Goal: Transaction & Acquisition: Purchase product/service

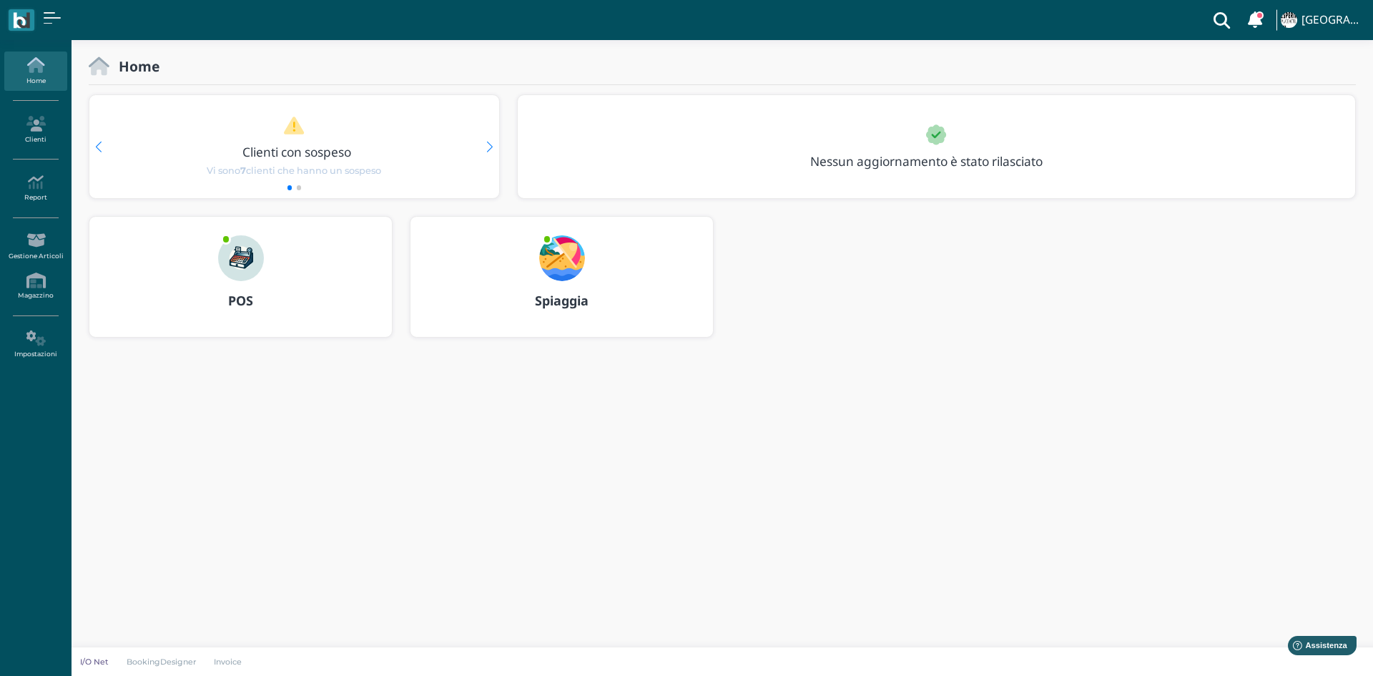
drag, startPoint x: 247, startPoint y: 265, endPoint x: 263, endPoint y: 262, distance: 16.8
click at [247, 265] on img at bounding box center [241, 258] width 46 height 46
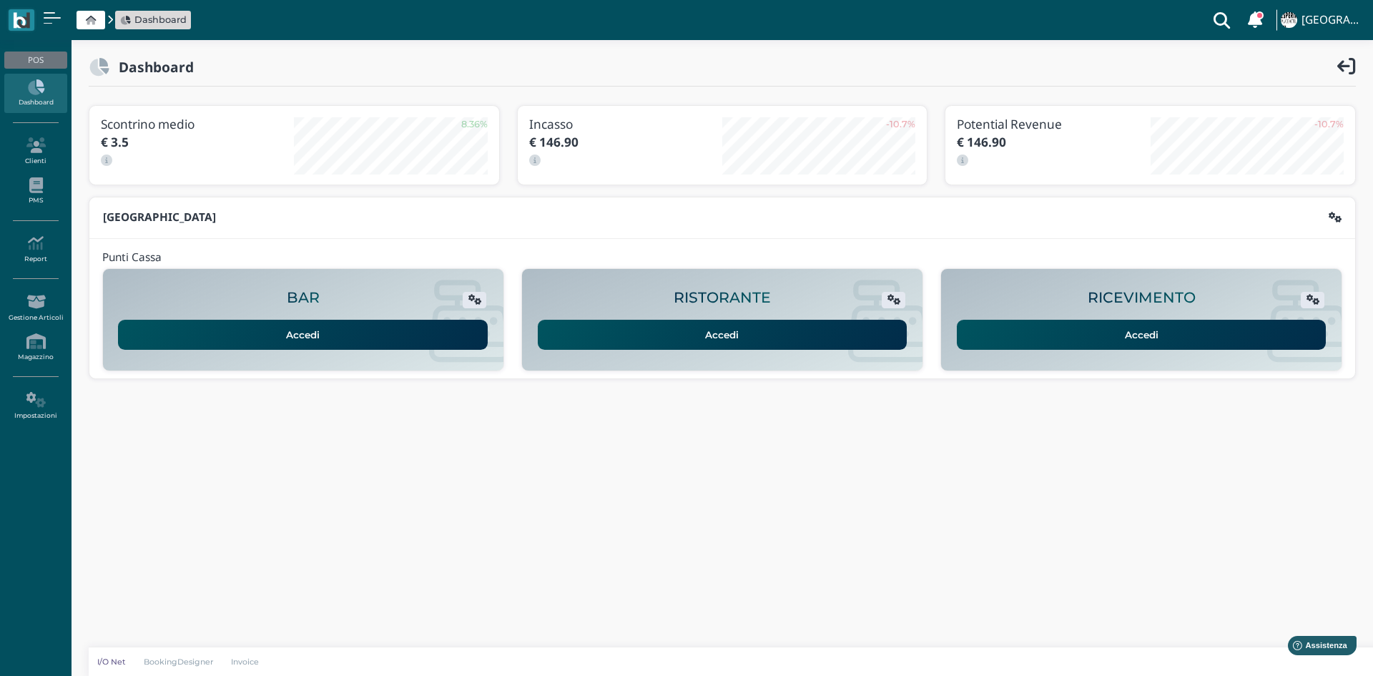
click at [1124, 335] on link "Accedi" at bounding box center [1142, 335] width 370 height 30
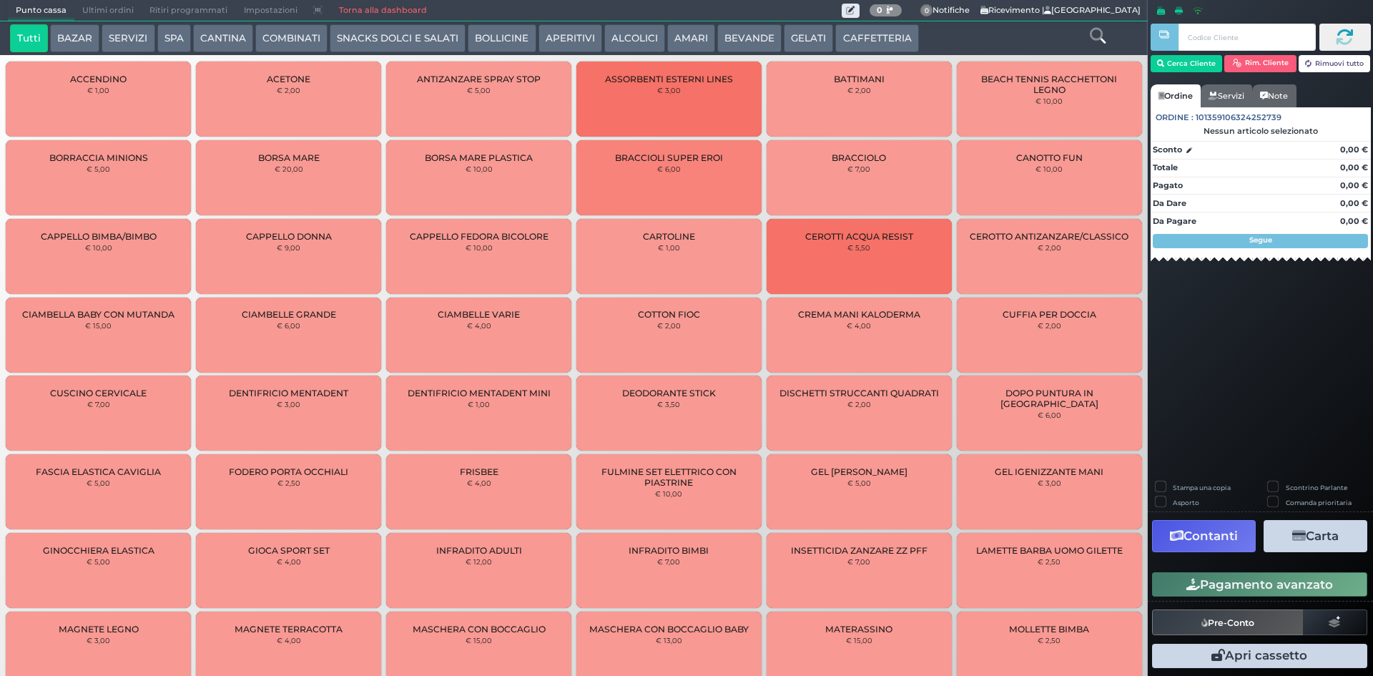
click at [672, 37] on button "AMARI" at bounding box center [691, 38] width 48 height 29
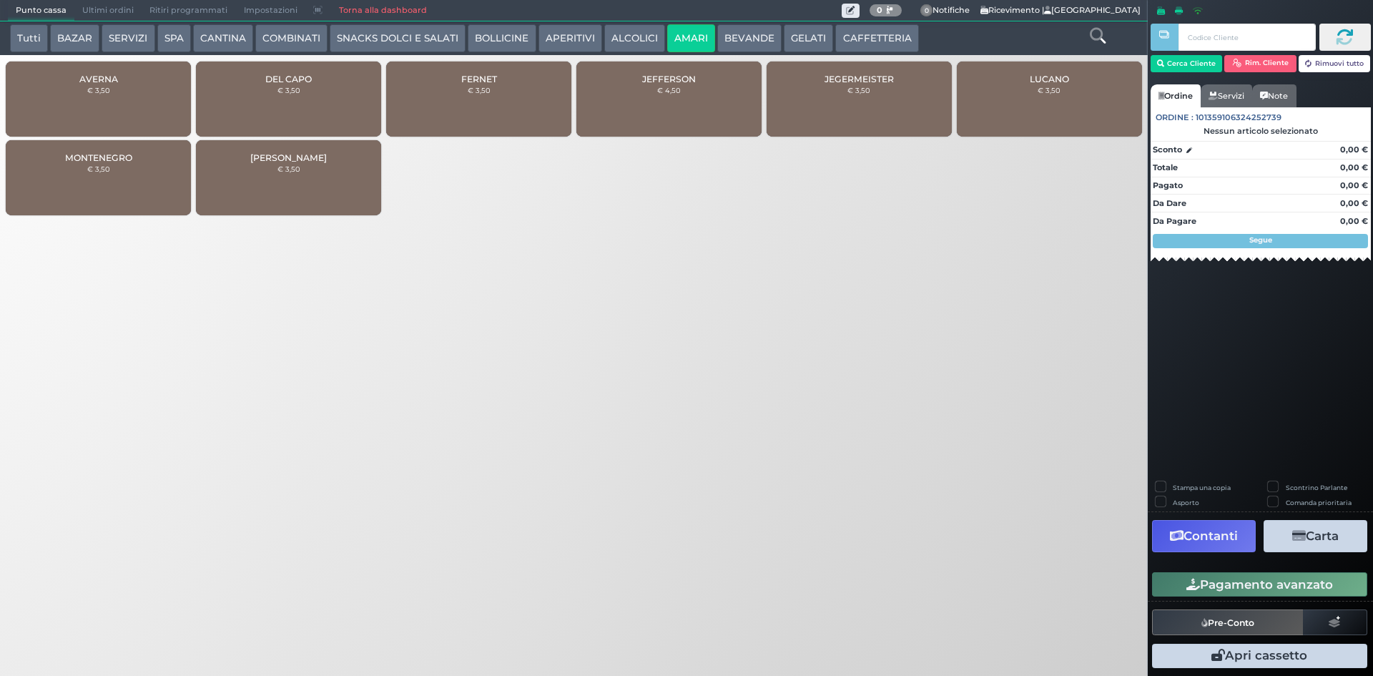
click at [74, 151] on div "MONTENEGRO € 3,50" at bounding box center [98, 177] width 185 height 75
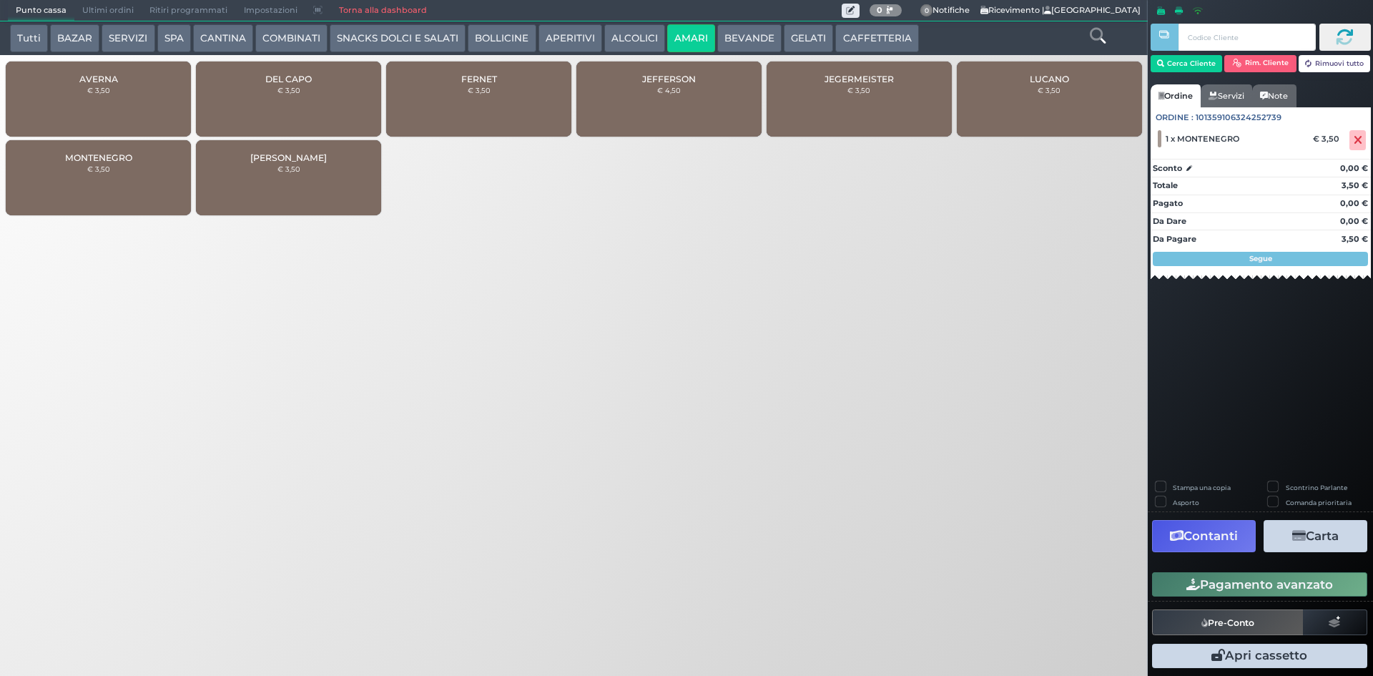
click at [1273, 568] on div "Pagamento avanzato" at bounding box center [1260, 584] width 225 height 32
click at [1267, 591] on button "Pagamento avanzato" at bounding box center [1259, 584] width 215 height 24
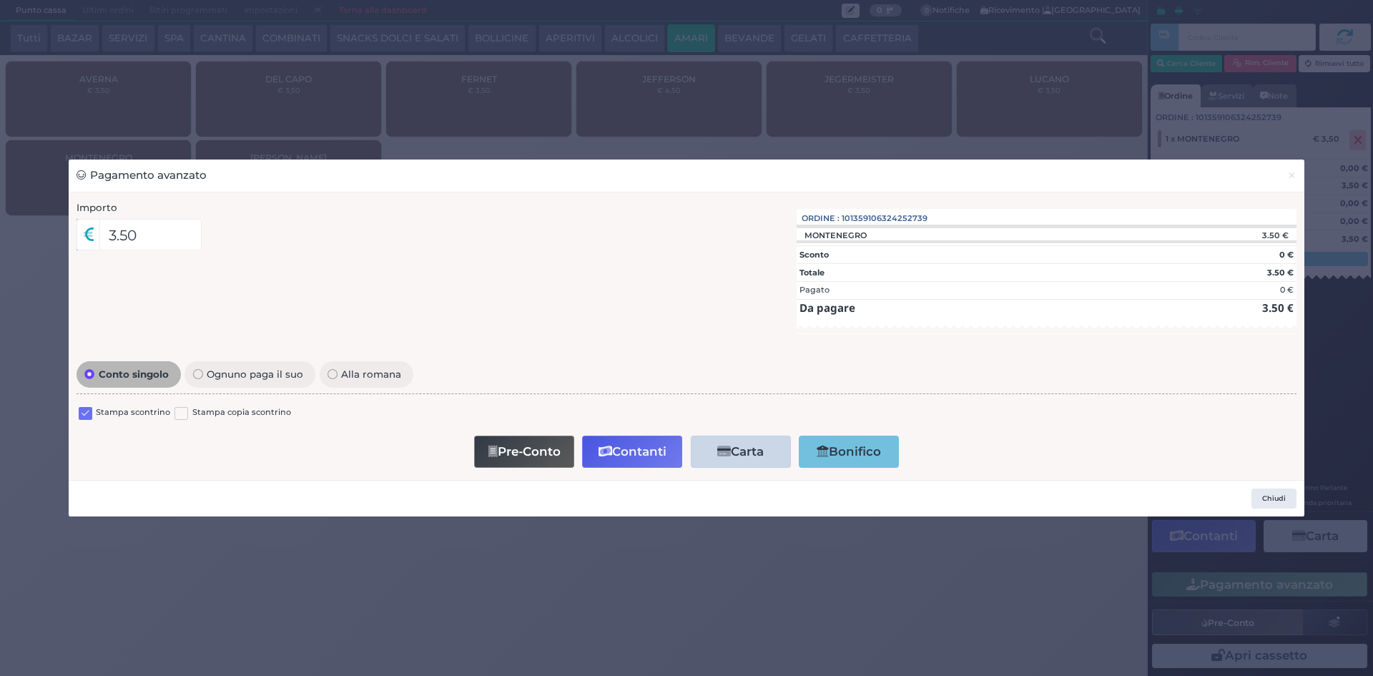
click at [91, 418] on label at bounding box center [86, 414] width 14 height 14
click at [0, 0] on input "checkbox" at bounding box center [0, 0] width 0 height 0
click at [655, 445] on button "Contanti" at bounding box center [632, 451] width 100 height 32
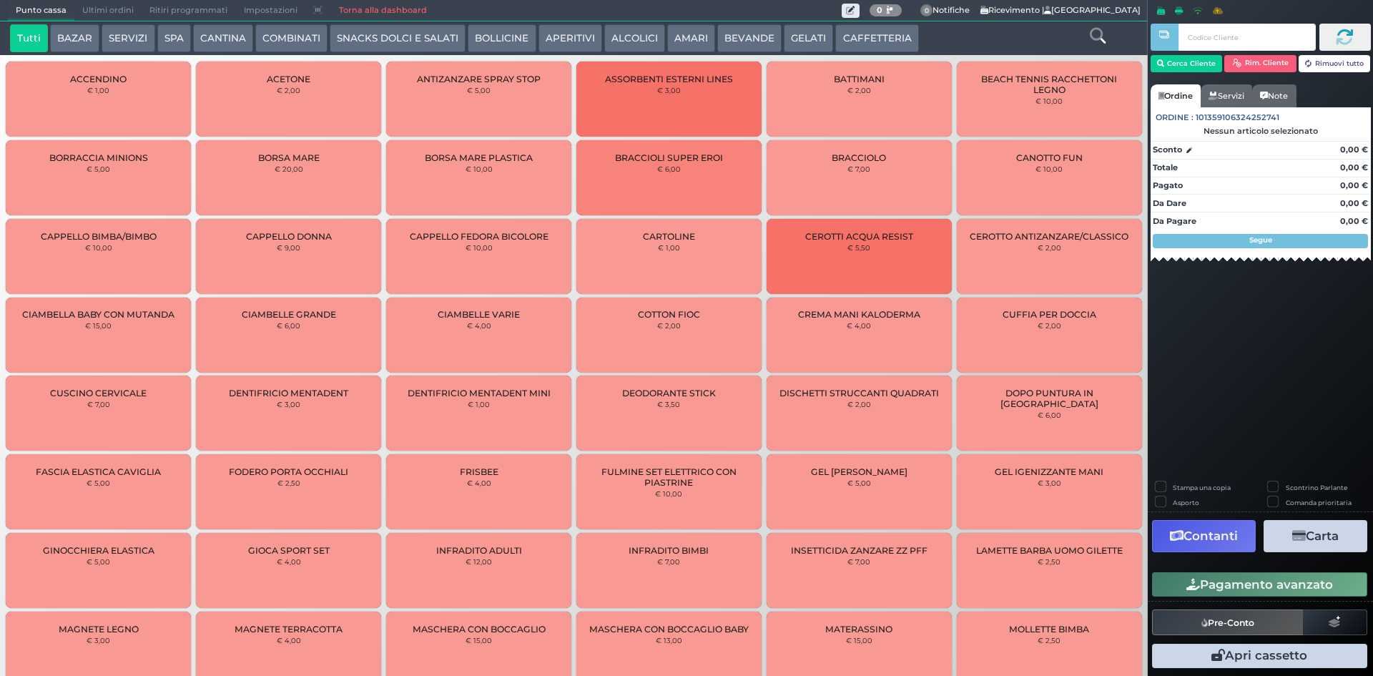
click at [102, 13] on span "Ultimi ordini" at bounding box center [107, 11] width 67 height 20
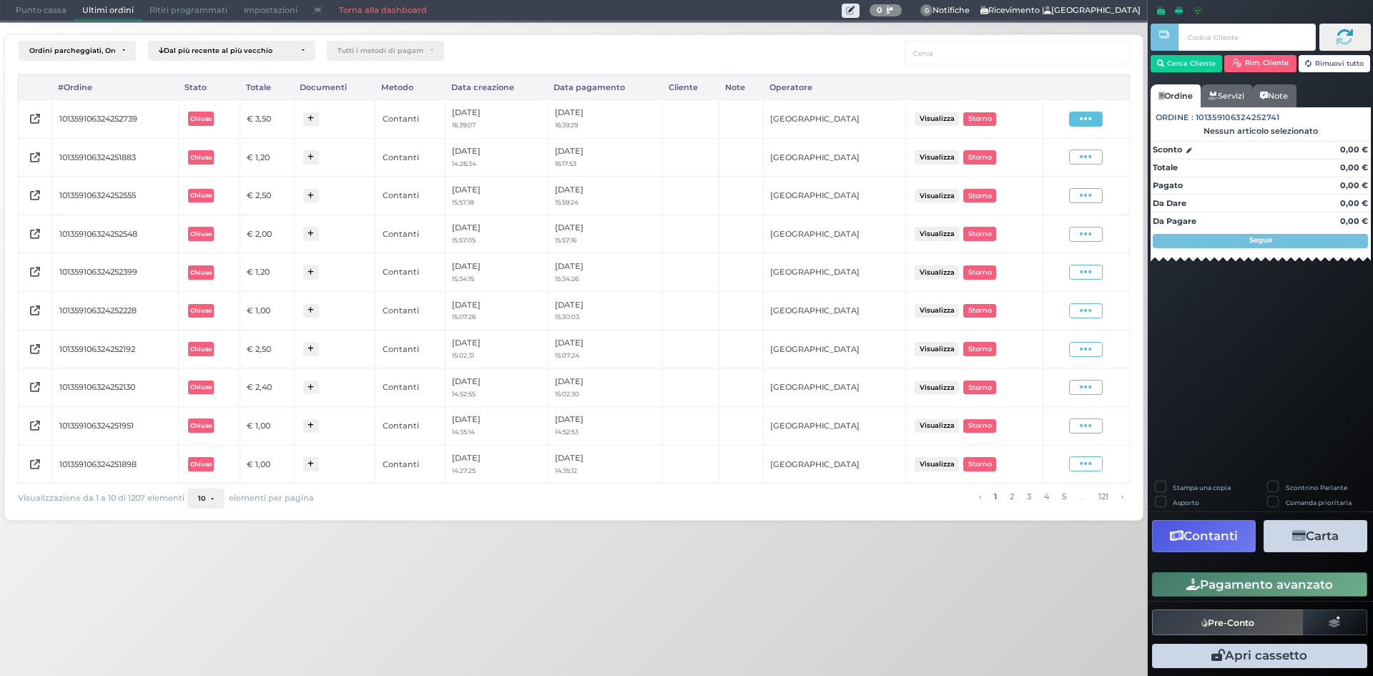
click at [1076, 123] on span at bounding box center [1086, 119] width 34 height 15
click at [1052, 165] on span "Ristampa Pre-Conto" at bounding box center [1051, 160] width 59 height 24
click at [56, 8] on span "Punto cassa" at bounding box center [41, 11] width 66 height 20
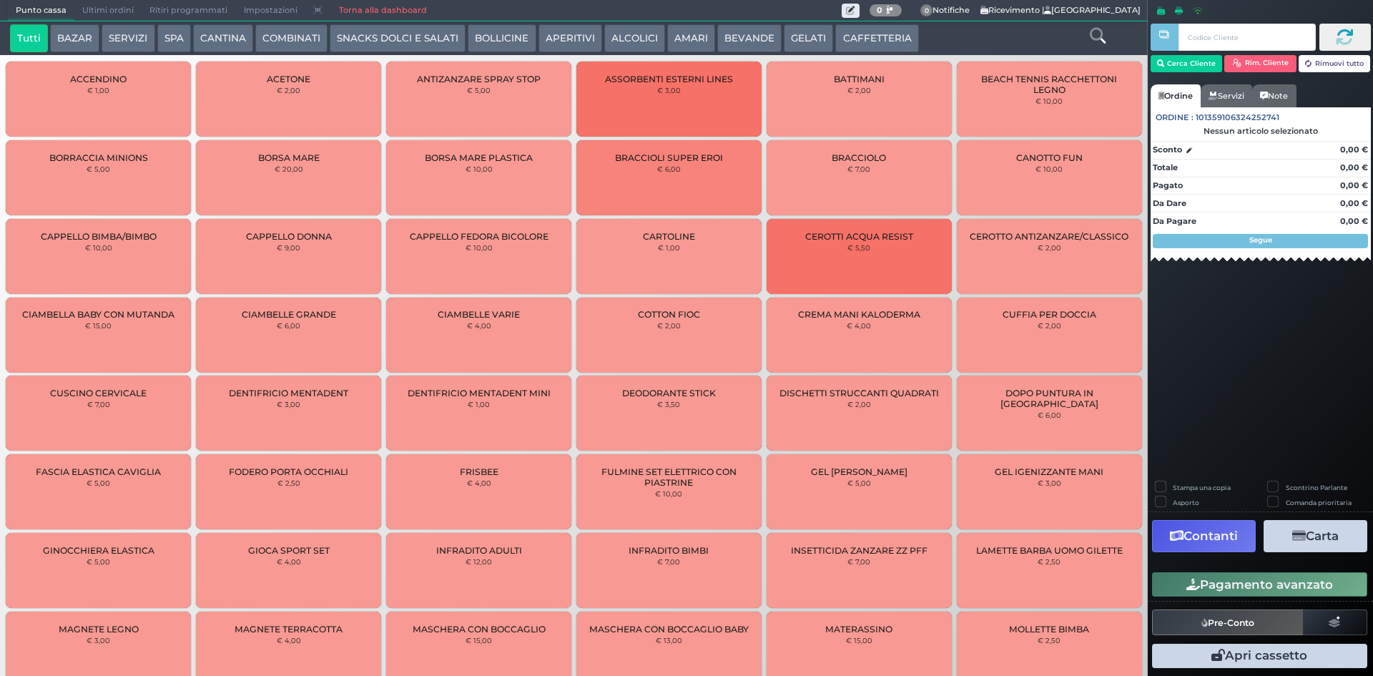
click at [732, 40] on button "BEVANDE" at bounding box center [749, 38] width 64 height 29
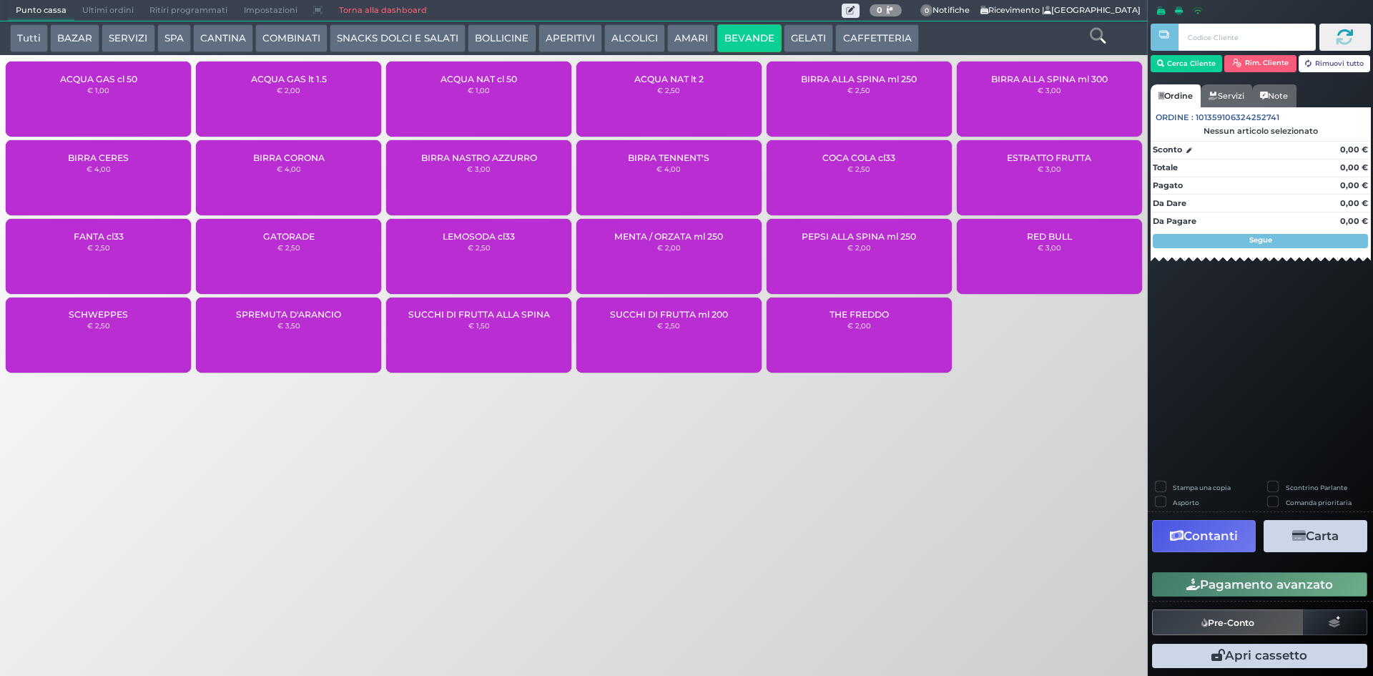
click at [665, 104] on div "ACQUA NAT lt 2 € 2,50" at bounding box center [668, 98] width 185 height 75
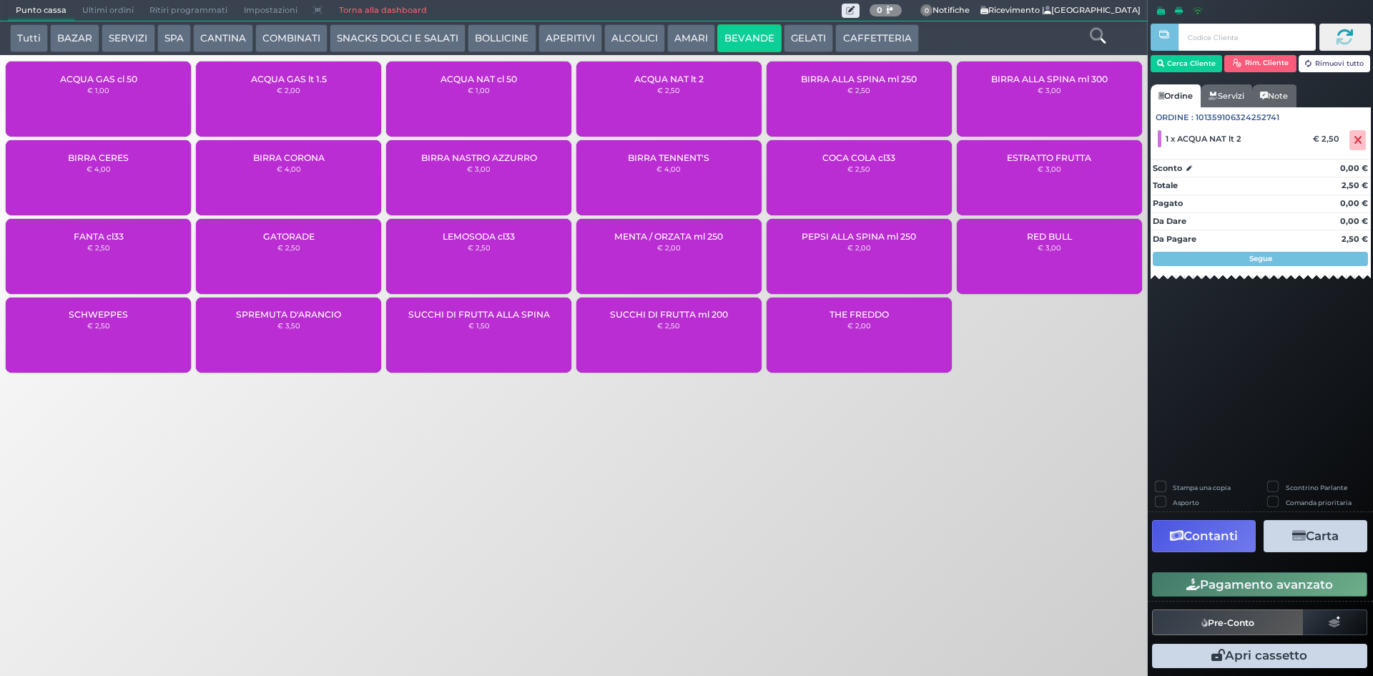
click at [1291, 583] on button "Pagamento avanzato" at bounding box center [1259, 584] width 215 height 24
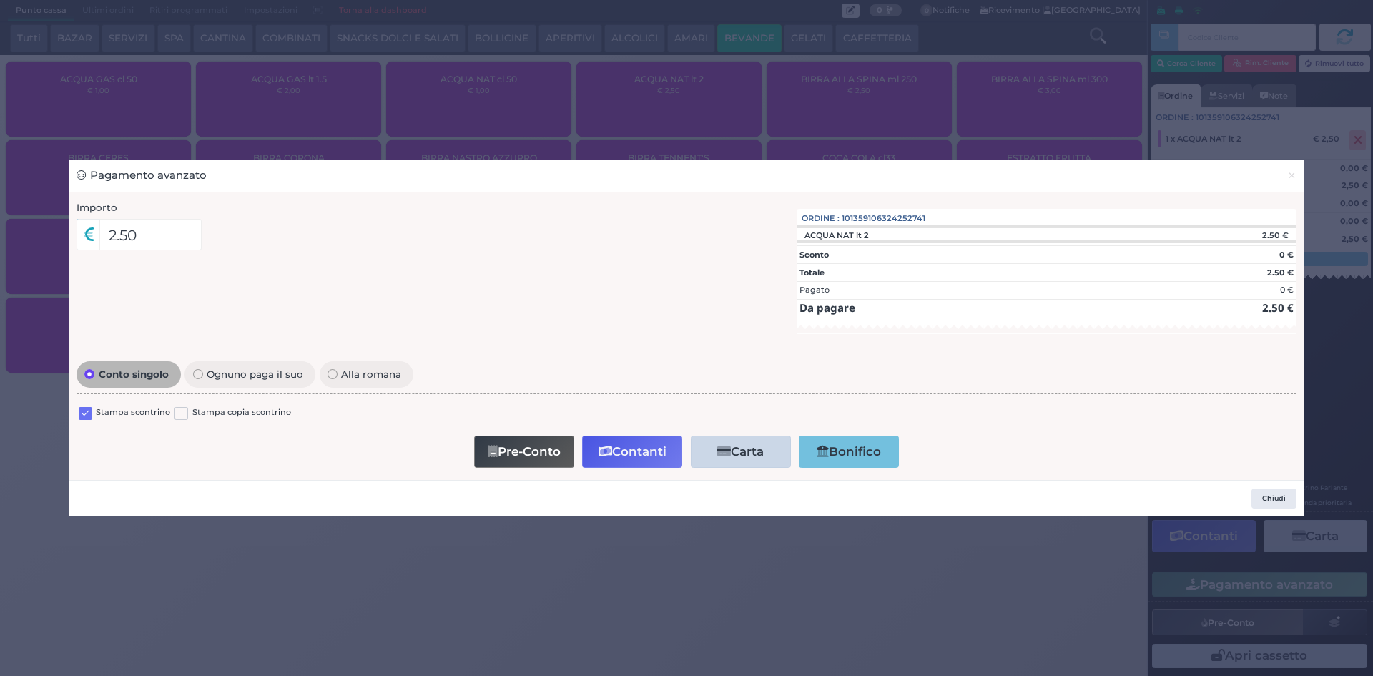
click at [89, 413] on label at bounding box center [86, 414] width 14 height 14
click at [0, 0] on input "checkbox" at bounding box center [0, 0] width 0 height 0
click at [608, 447] on icon "button" at bounding box center [605, 451] width 14 height 12
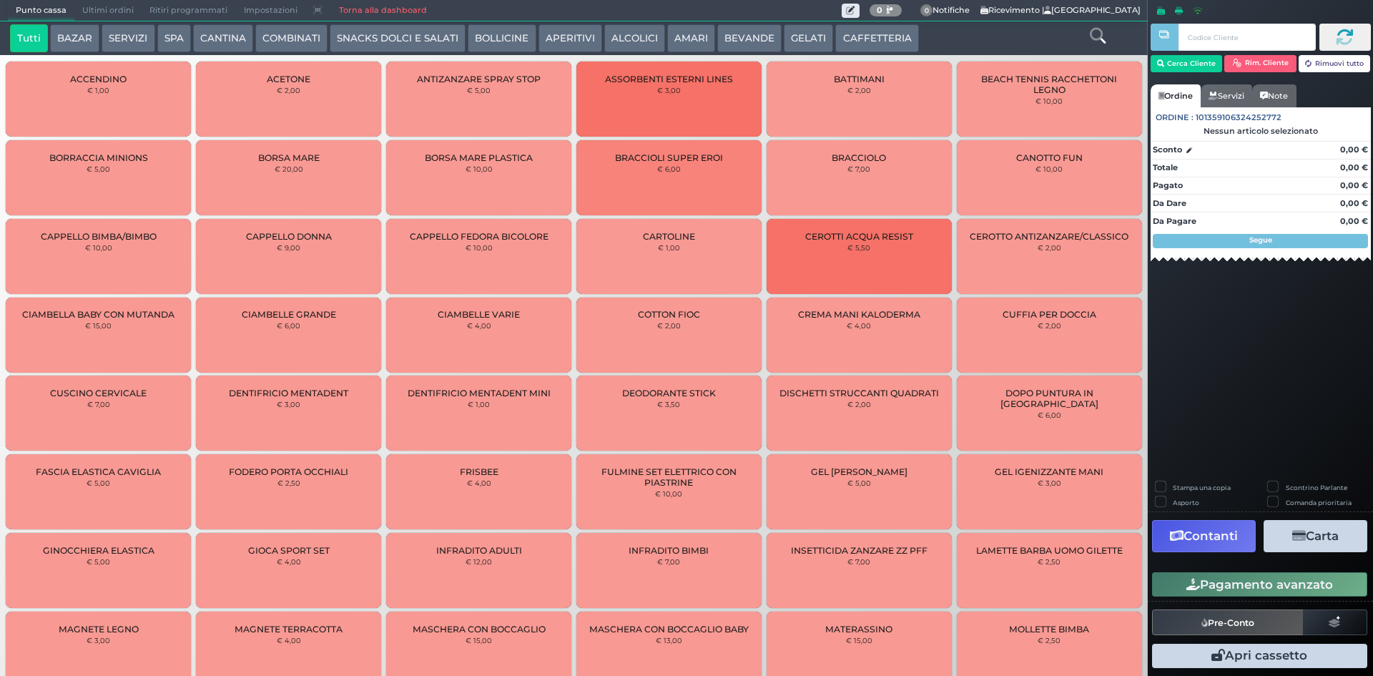
click at [105, 8] on span "Ultimi ordini" at bounding box center [107, 11] width 67 height 20
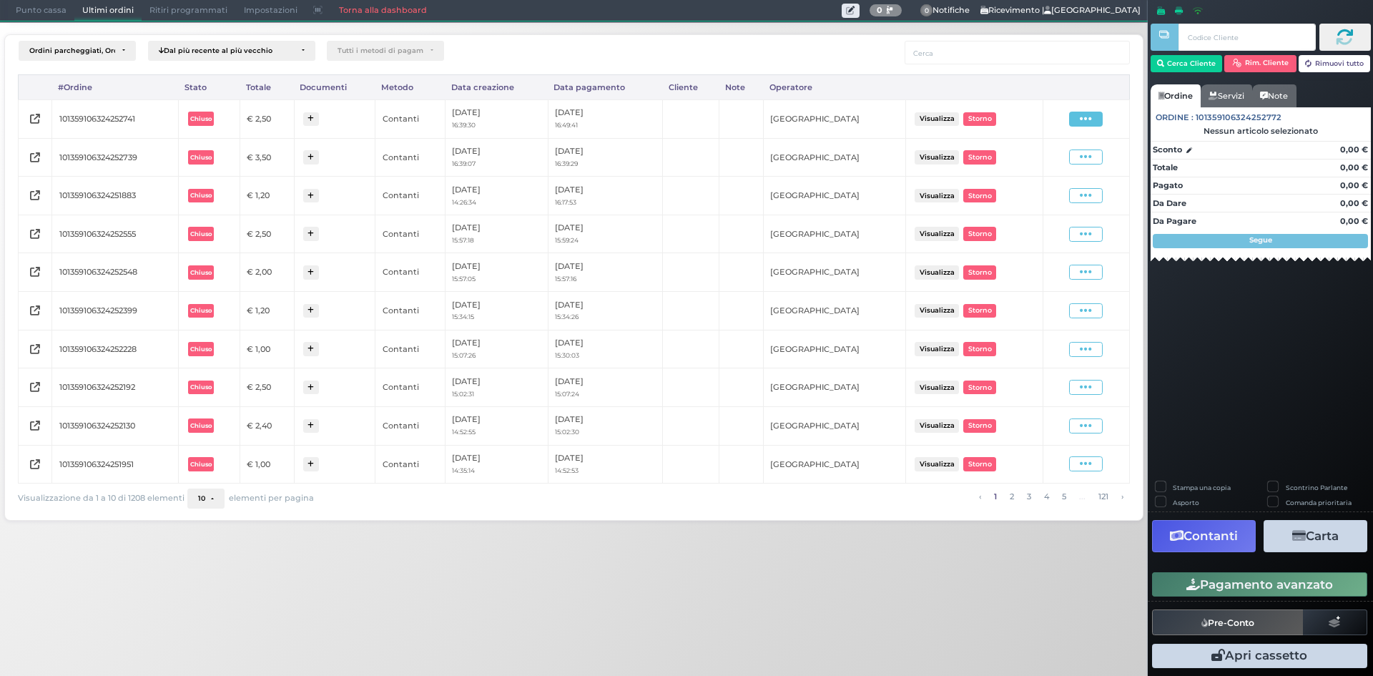
click at [1092, 118] on icon at bounding box center [1086, 119] width 12 height 14
click at [1043, 160] on span "Ristampa Pre-Conto" at bounding box center [1051, 160] width 59 height 24
click at [49, 11] on span "Punto cassa" at bounding box center [41, 11] width 66 height 20
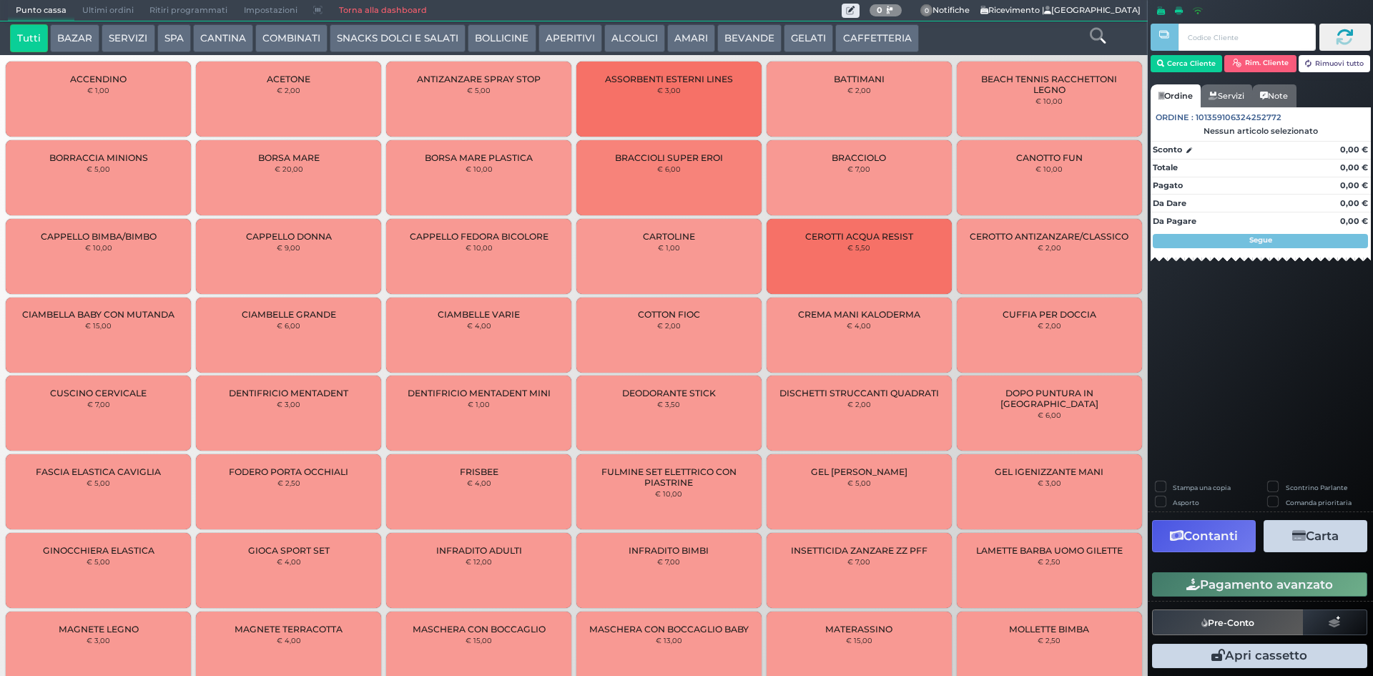
click at [731, 41] on button "BEVANDE" at bounding box center [749, 38] width 64 height 29
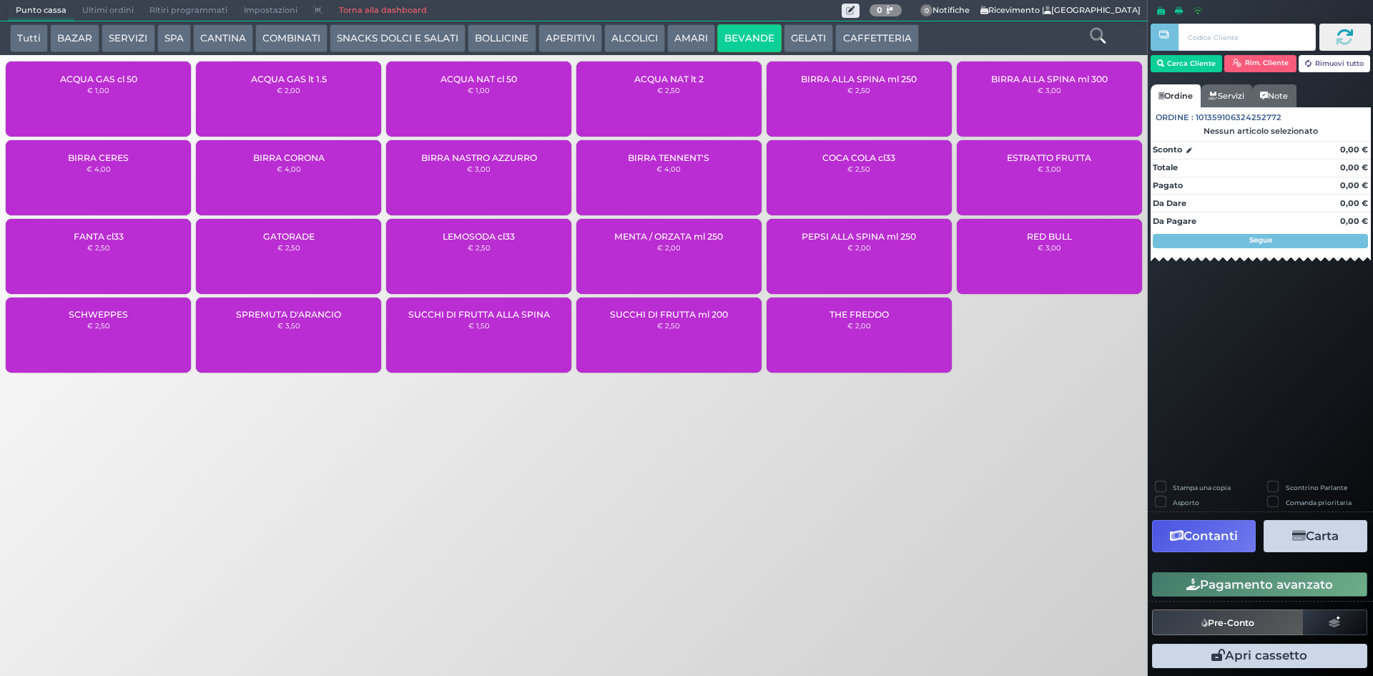
click at [666, 84] on div "ACQUA NAT lt 2 € 2,50" at bounding box center [668, 98] width 185 height 75
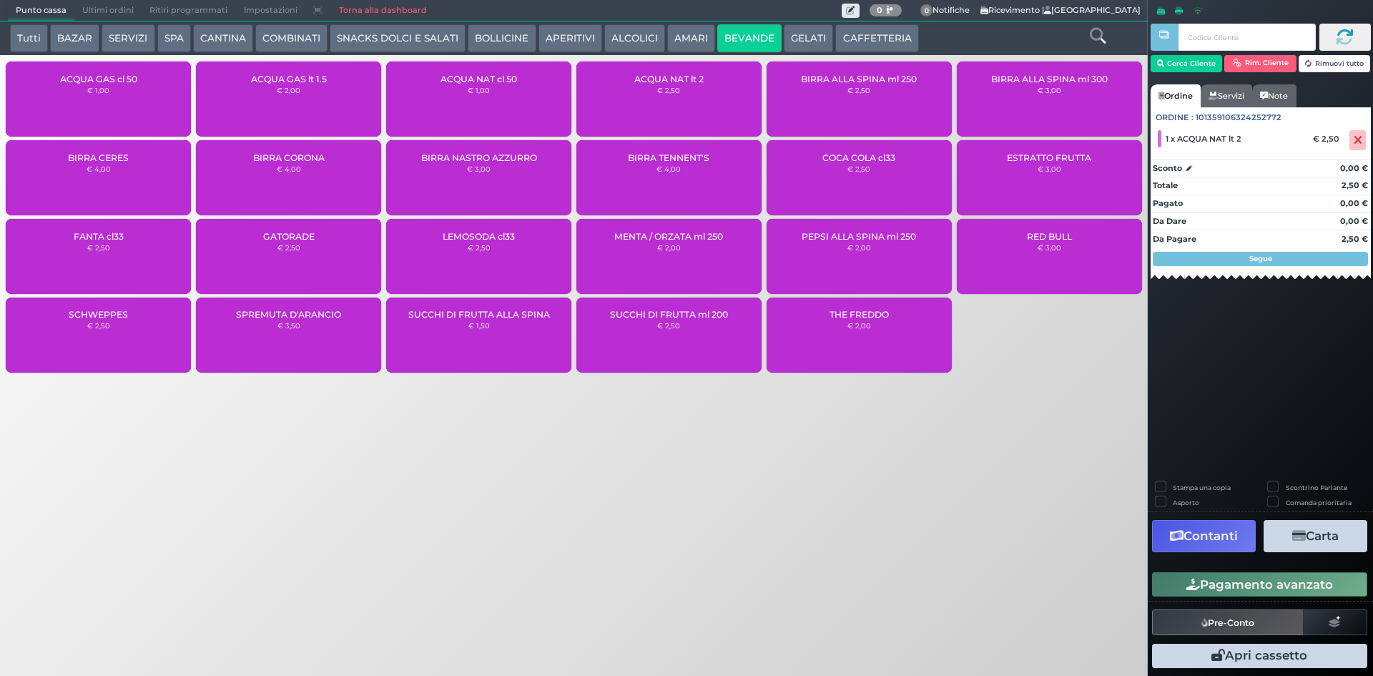
click at [1252, 579] on button "Pagamento avanzato" at bounding box center [1259, 584] width 215 height 24
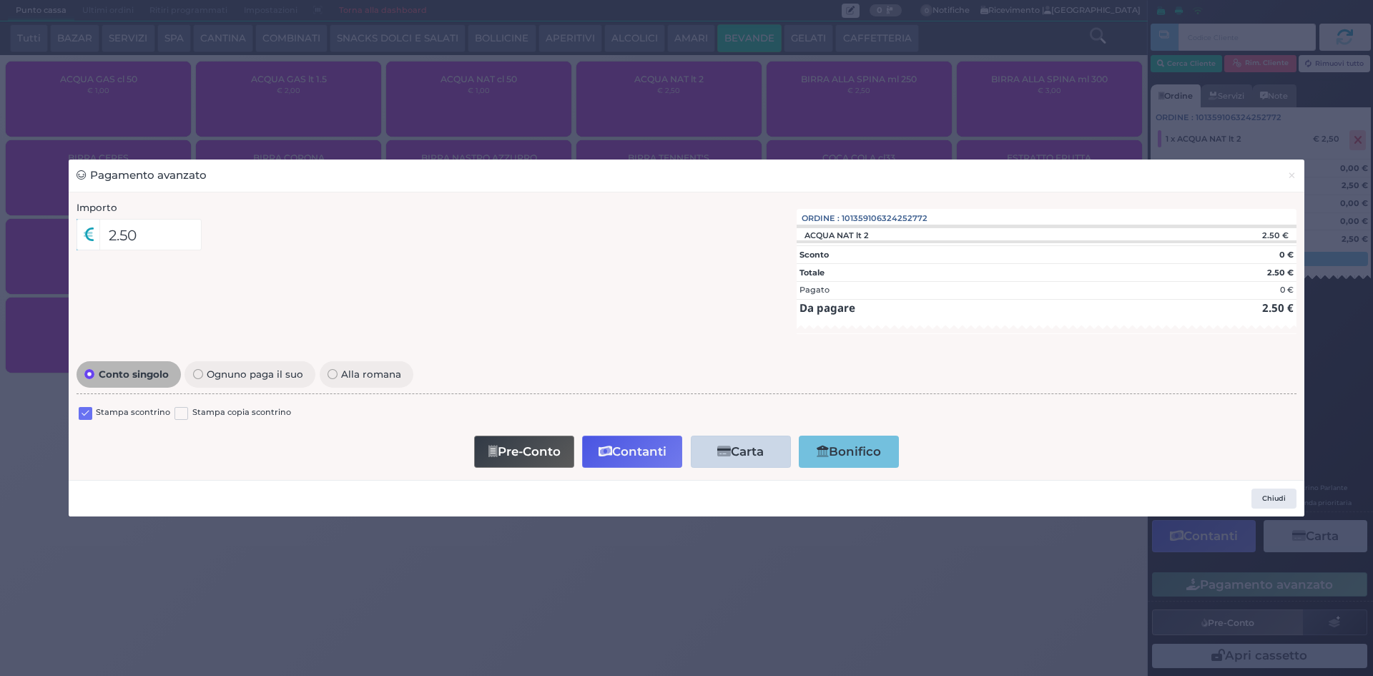
click at [85, 415] on label at bounding box center [86, 414] width 14 height 14
click at [0, 0] on input "checkbox" at bounding box center [0, 0] width 0 height 0
click at [637, 451] on button "Contanti" at bounding box center [632, 451] width 100 height 32
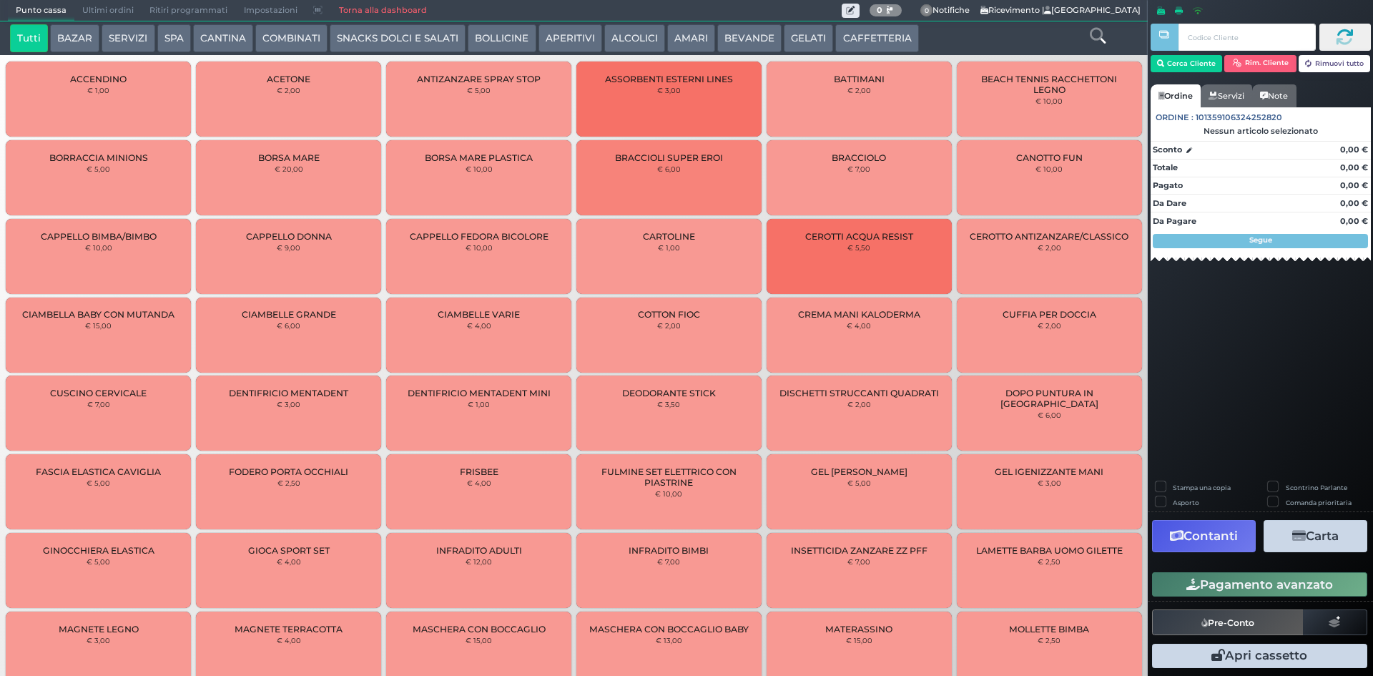
click at [87, 5] on span "Ultimi ordini" at bounding box center [107, 11] width 67 height 20
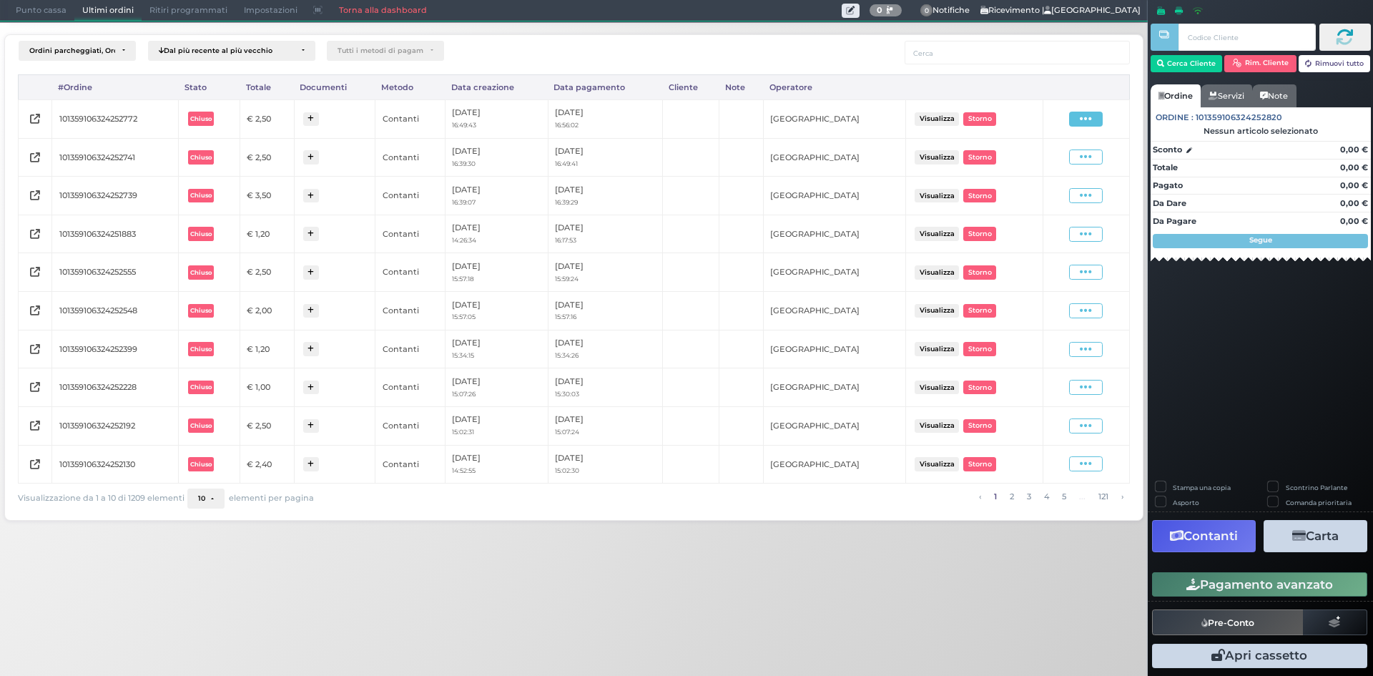
click at [1083, 118] on icon at bounding box center [1086, 119] width 12 height 14
click at [1045, 160] on span "Ristampa Pre-Conto" at bounding box center [1051, 160] width 59 height 24
click at [44, 16] on span "Punto cassa" at bounding box center [41, 11] width 66 height 20
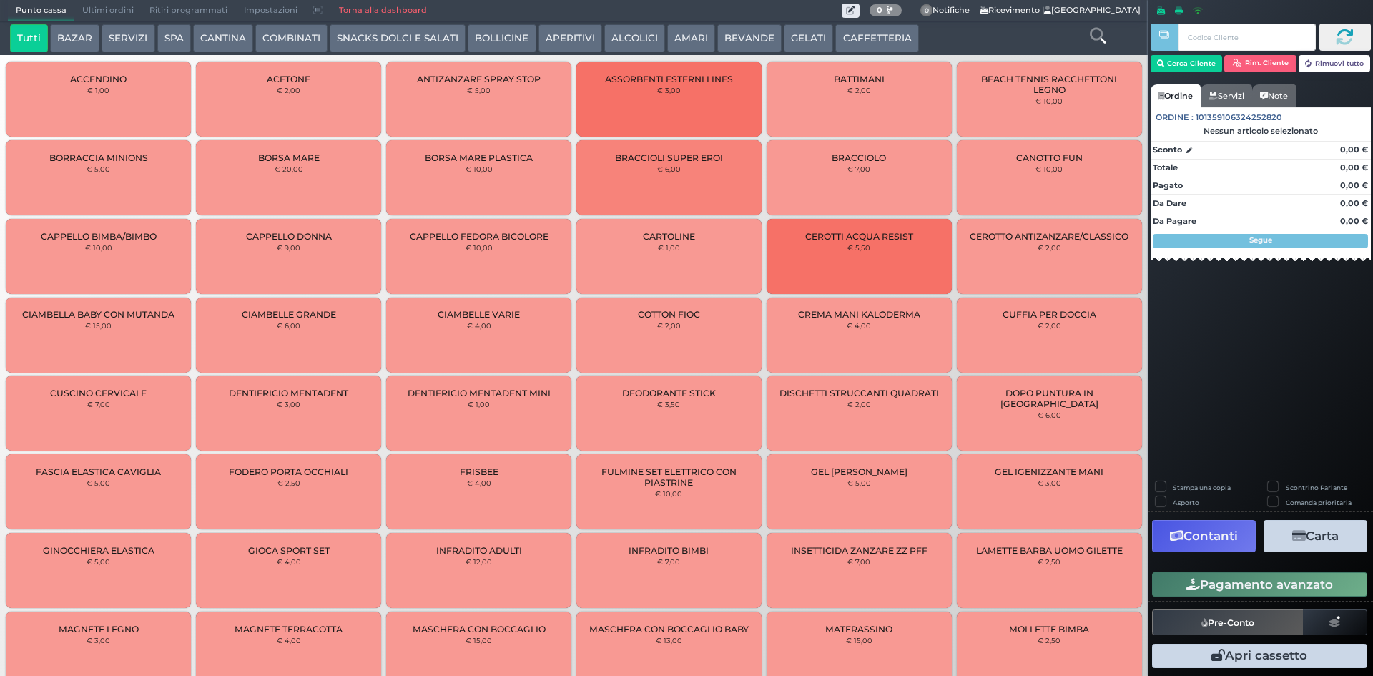
click at [719, 42] on button "BEVANDE" at bounding box center [749, 38] width 64 height 29
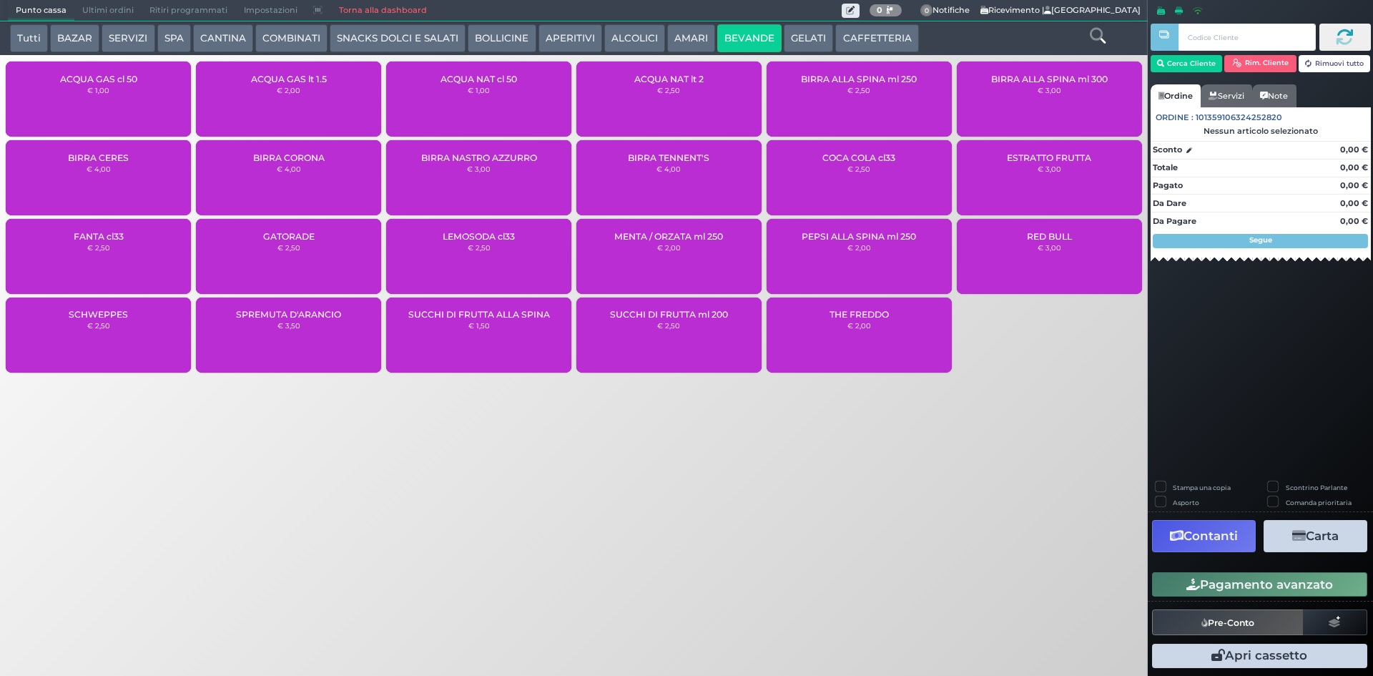
click at [680, 90] on div "ACQUA NAT lt 2 € 2,50" at bounding box center [668, 98] width 185 height 75
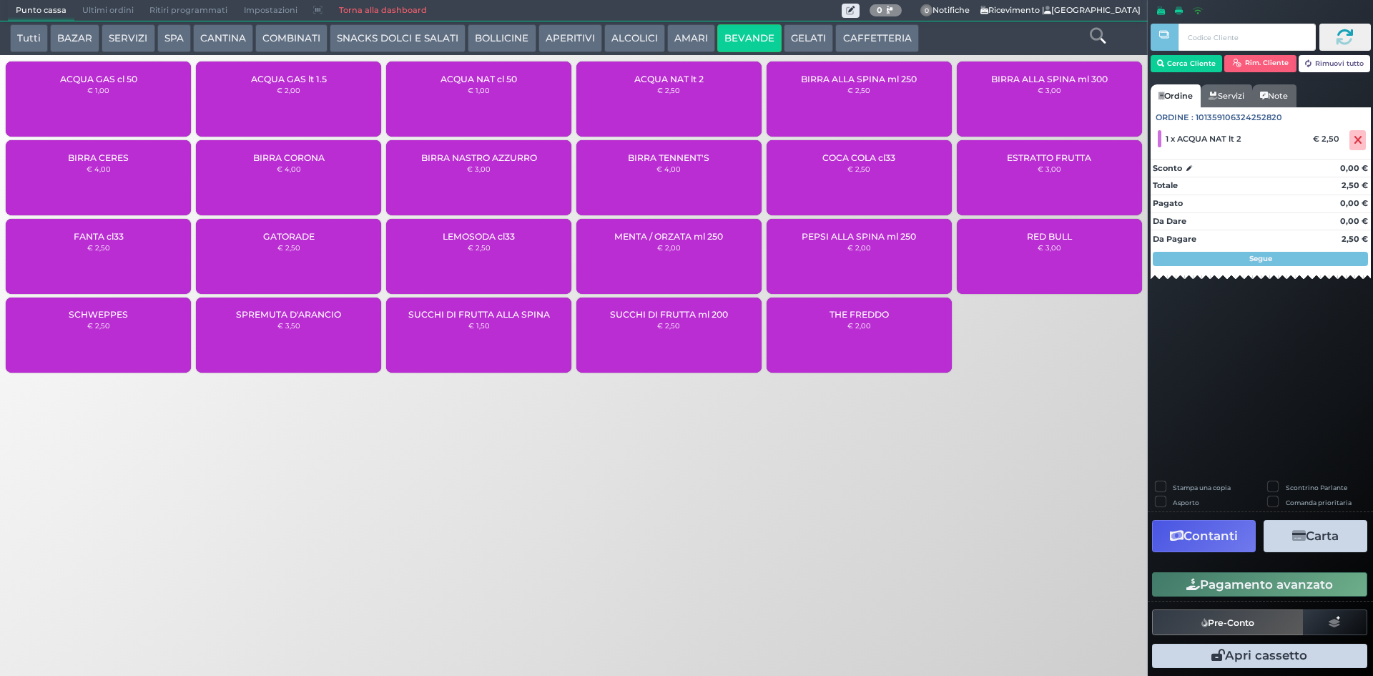
click at [1340, 583] on button "Pagamento avanzato" at bounding box center [1259, 584] width 215 height 24
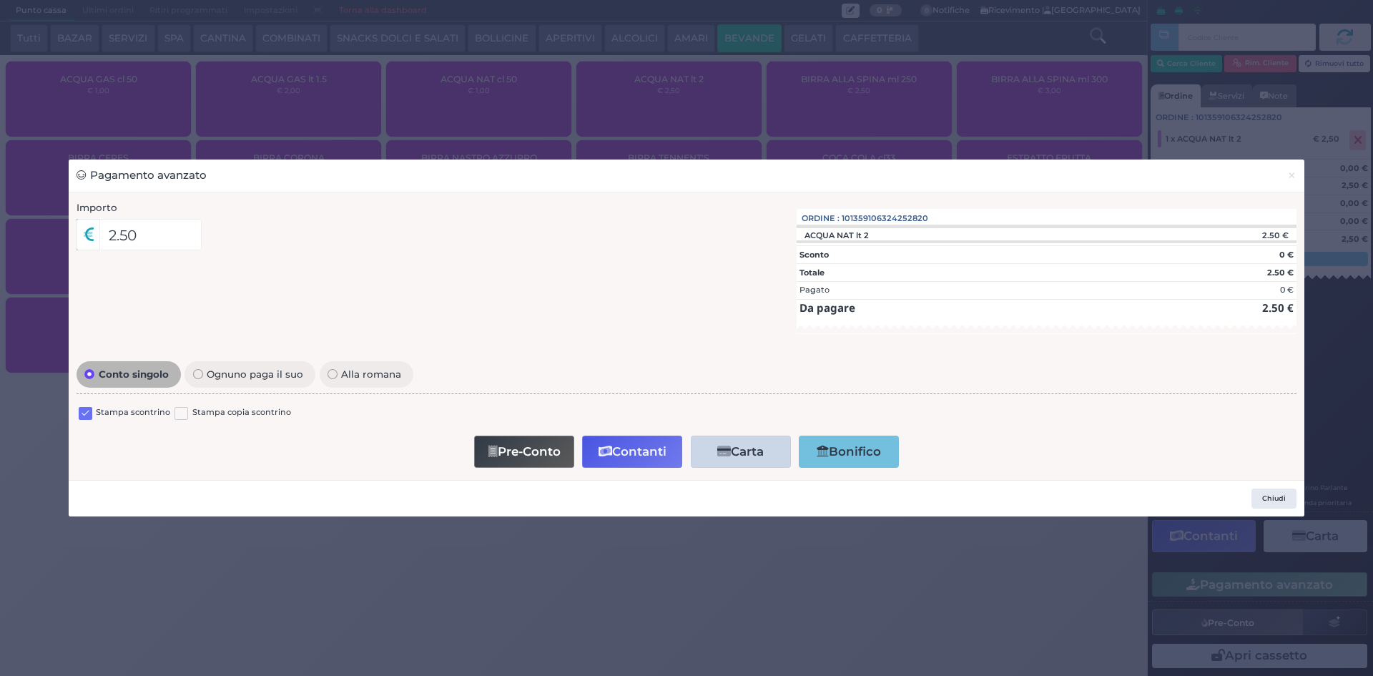
click at [88, 409] on label at bounding box center [86, 414] width 14 height 14
click at [0, 0] on input "checkbox" at bounding box center [0, 0] width 0 height 0
click at [627, 453] on button "Contanti" at bounding box center [632, 451] width 100 height 32
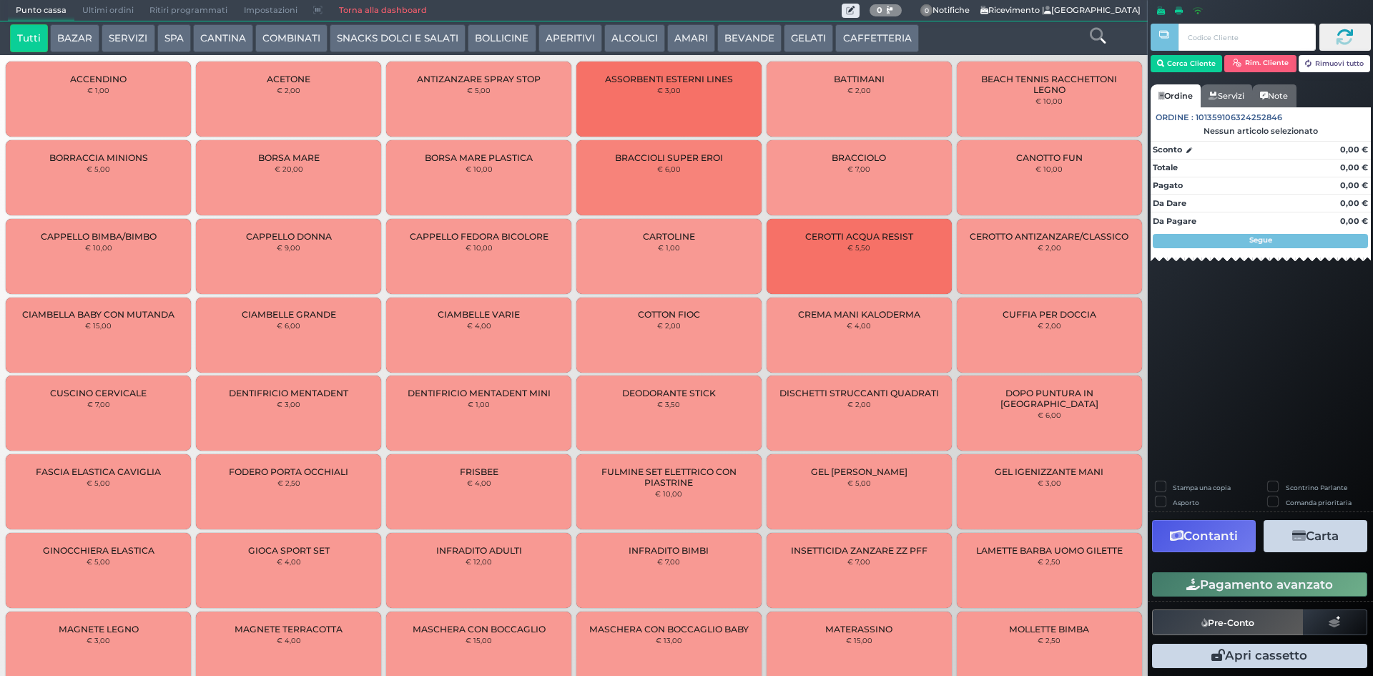
click at [88, 11] on span "Ultimi ordini" at bounding box center [107, 11] width 67 height 20
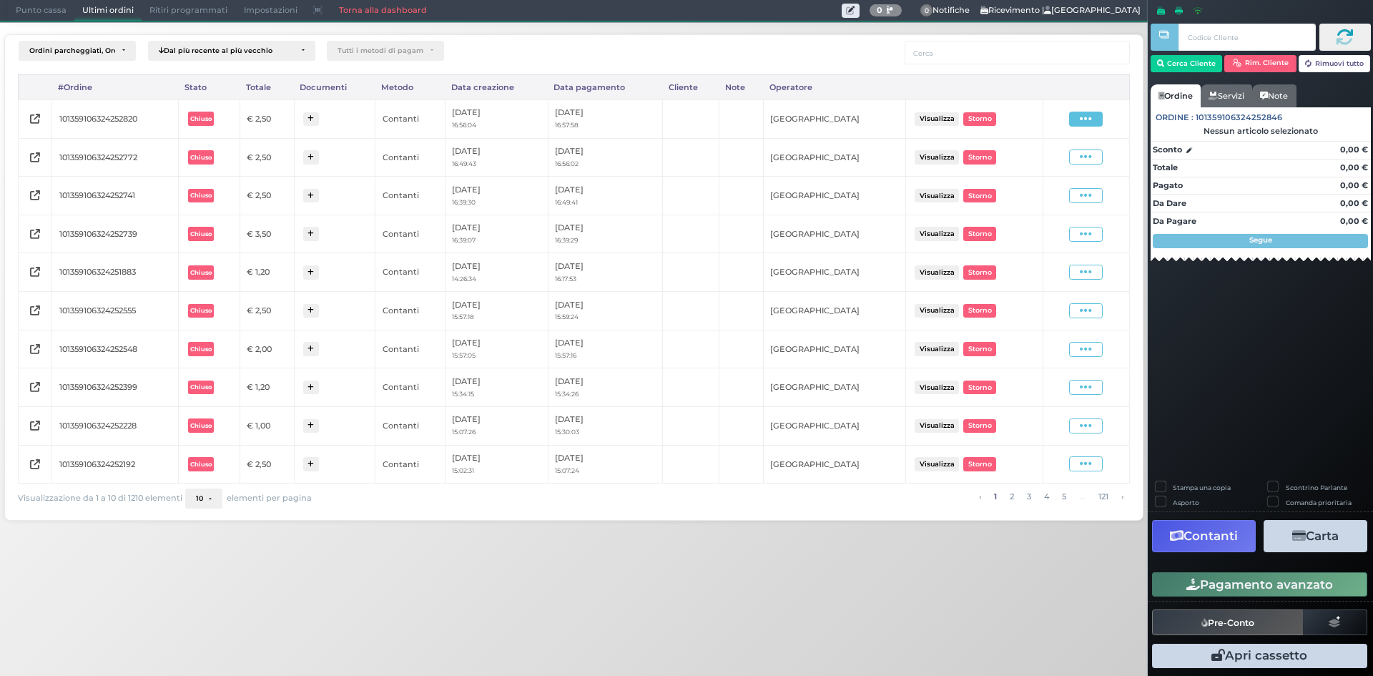
click at [1092, 119] on icon at bounding box center [1086, 119] width 12 height 14
click at [1050, 168] on span "Ristampa Pre-Conto" at bounding box center [1051, 160] width 59 height 24
drag, startPoint x: 54, startPoint y: 11, endPoint x: 305, endPoint y: 29, distance: 250.9
click at [54, 10] on span "Punto cassa" at bounding box center [41, 11] width 66 height 20
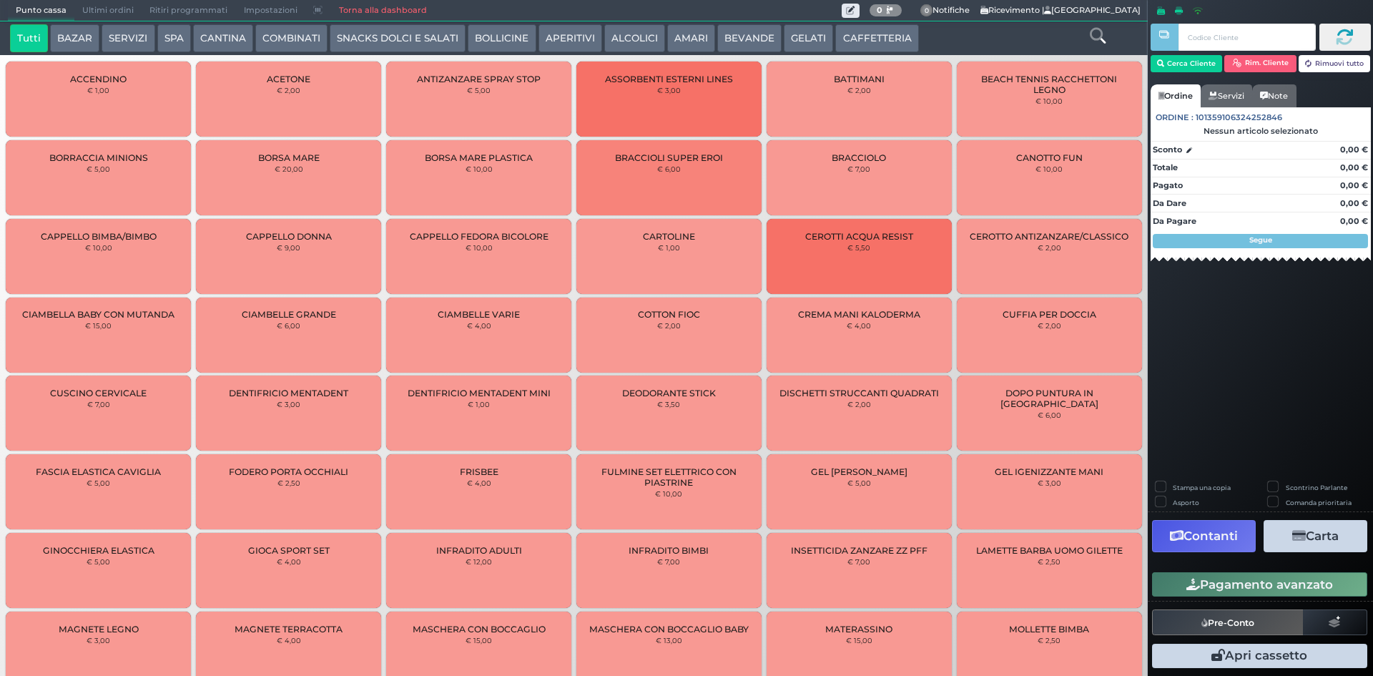
click at [733, 39] on button "BEVANDE" at bounding box center [749, 38] width 64 height 29
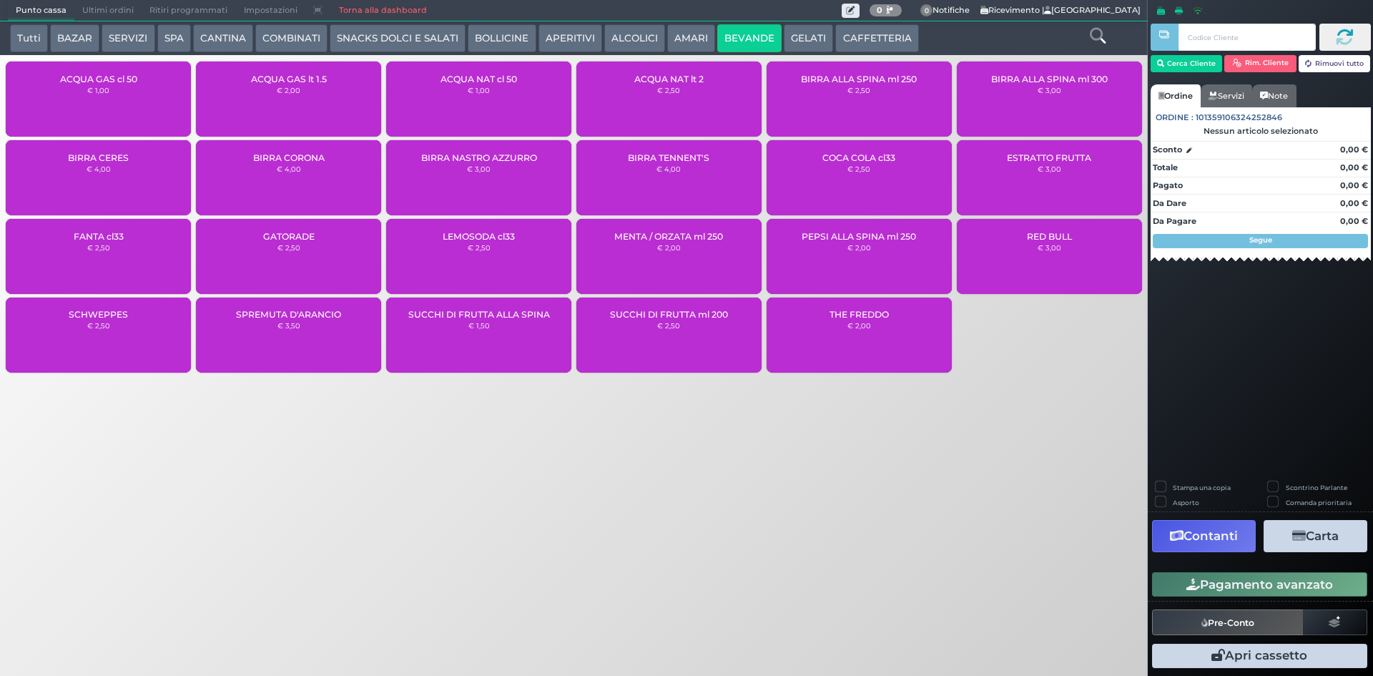
click at [649, 90] on div "ACQUA NAT lt 2 € 2,50" at bounding box center [668, 98] width 185 height 75
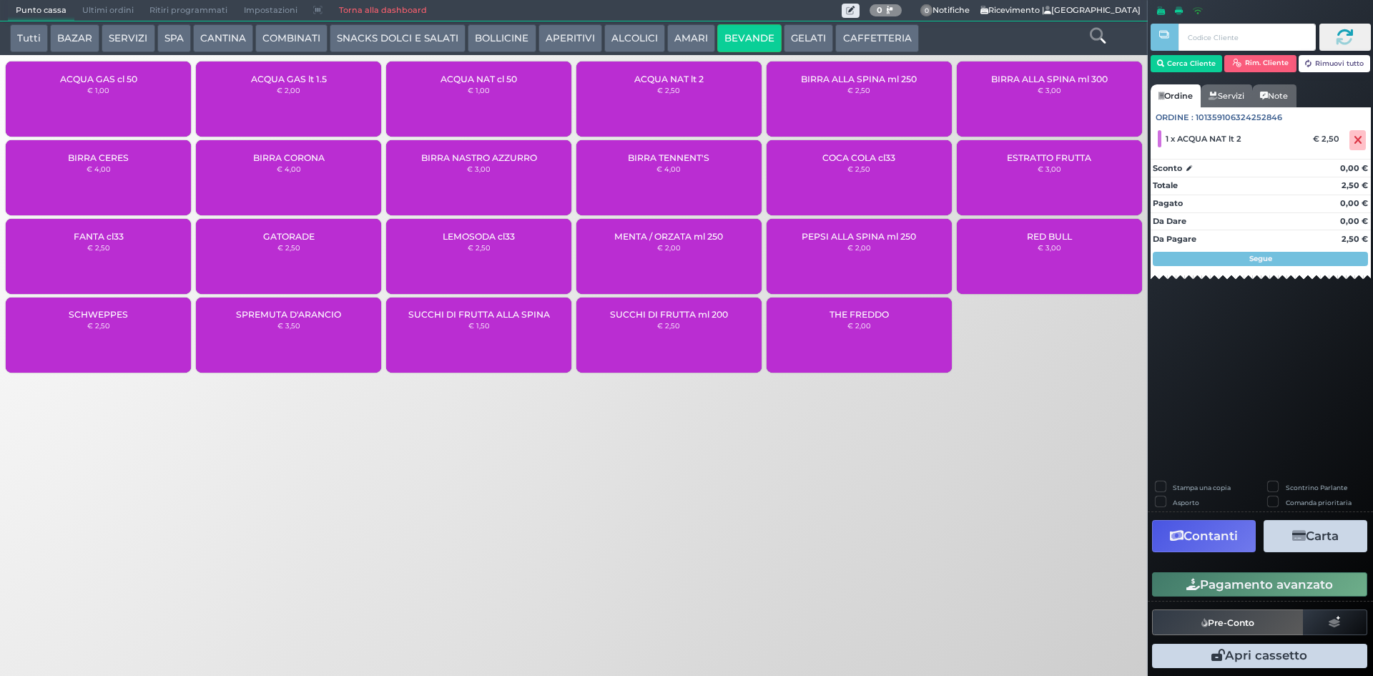
click at [1253, 592] on button "Pagamento avanzato" at bounding box center [1259, 584] width 215 height 24
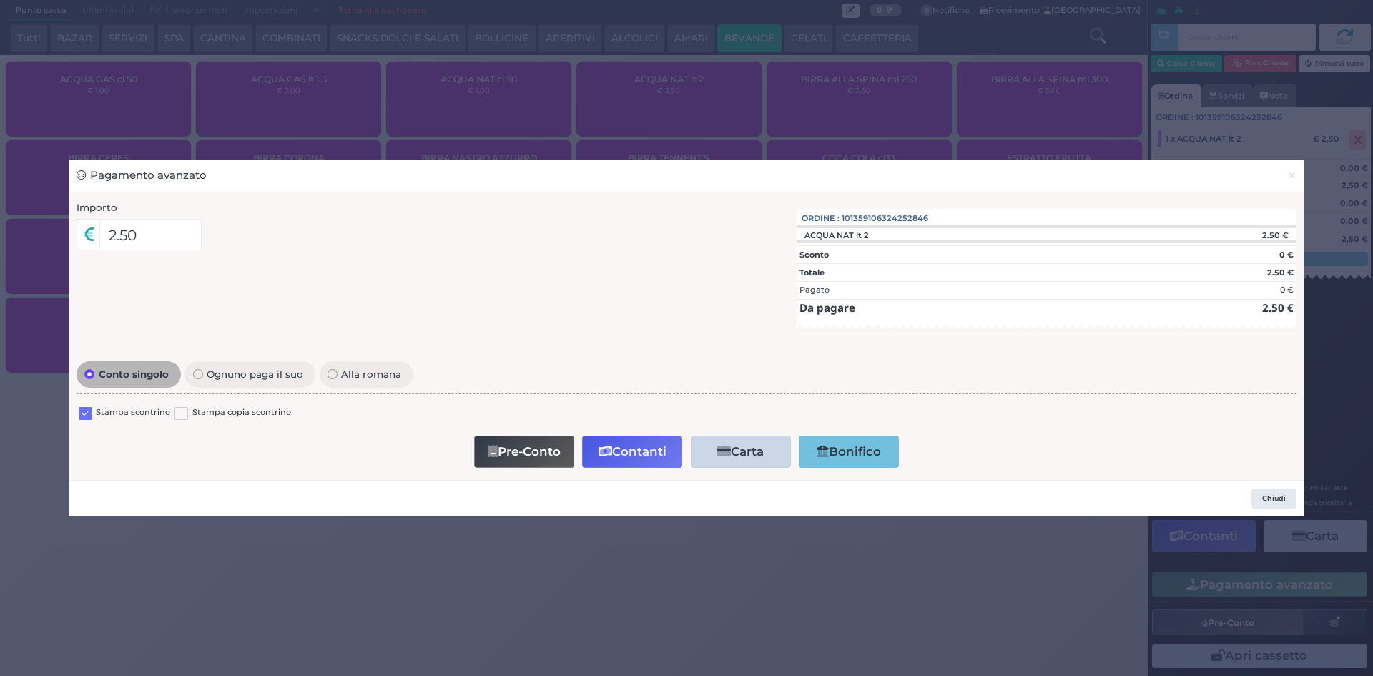
click at [84, 413] on label at bounding box center [86, 414] width 14 height 14
click at [0, 0] on input "checkbox" at bounding box center [0, 0] width 0 height 0
click at [635, 456] on button "Contanti" at bounding box center [632, 451] width 100 height 32
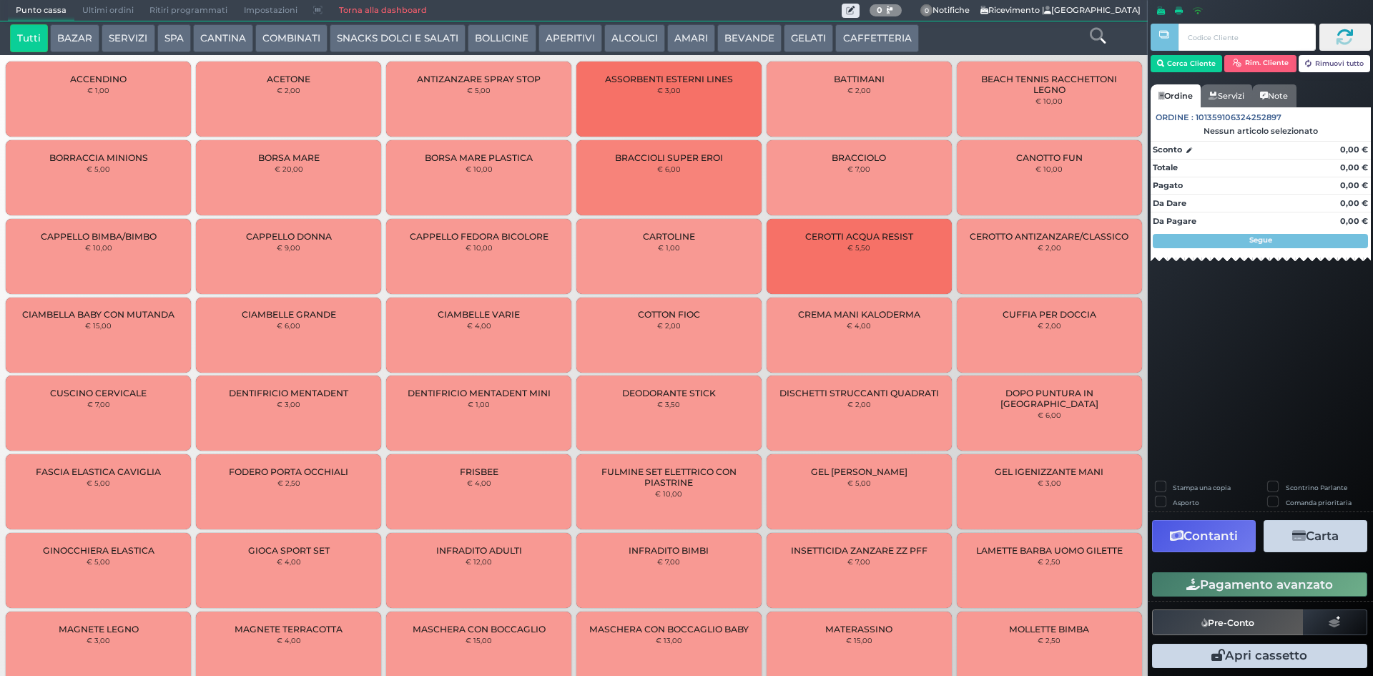
click at [93, 12] on span "Ultimi ordini" at bounding box center [107, 11] width 67 height 20
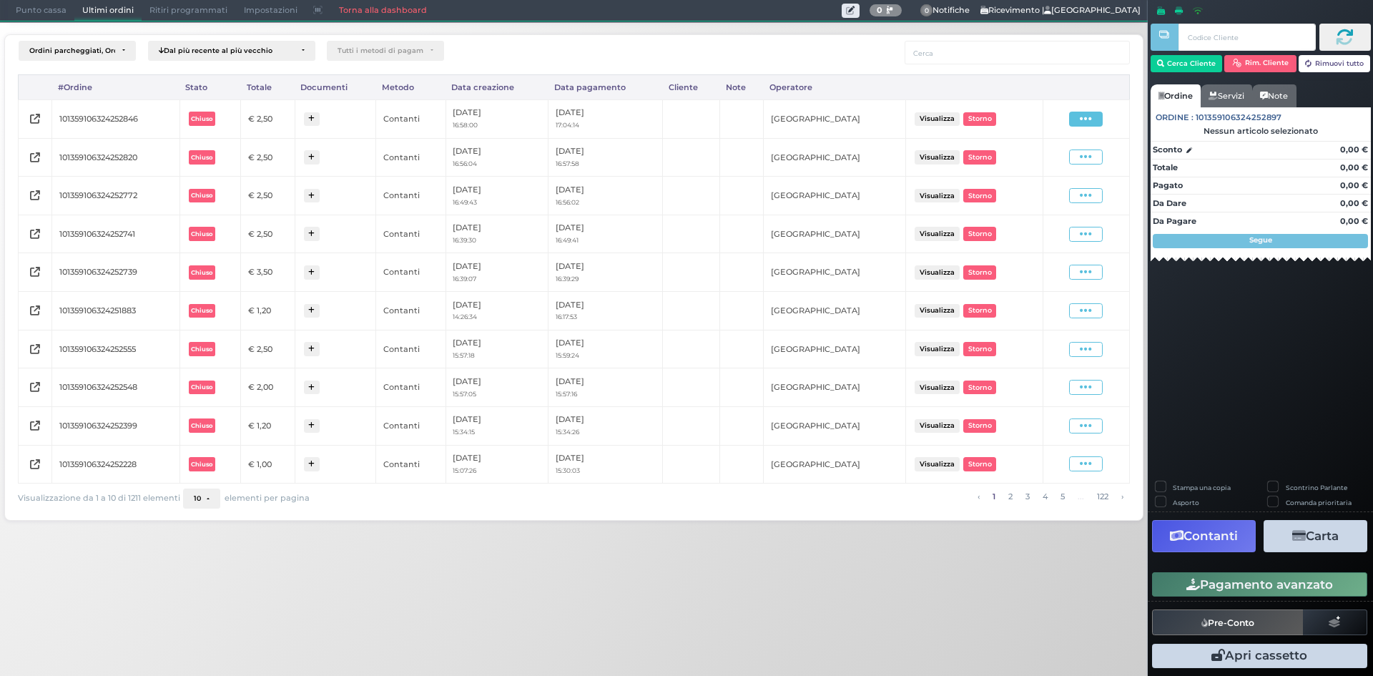
click at [1090, 119] on icon at bounding box center [1086, 119] width 12 height 14
click at [1050, 167] on span "Ristampa Pre-Conto" at bounding box center [1051, 160] width 59 height 24
click at [26, 14] on span "Punto cassa" at bounding box center [41, 11] width 66 height 20
